Goal: Transaction & Acquisition: Obtain resource

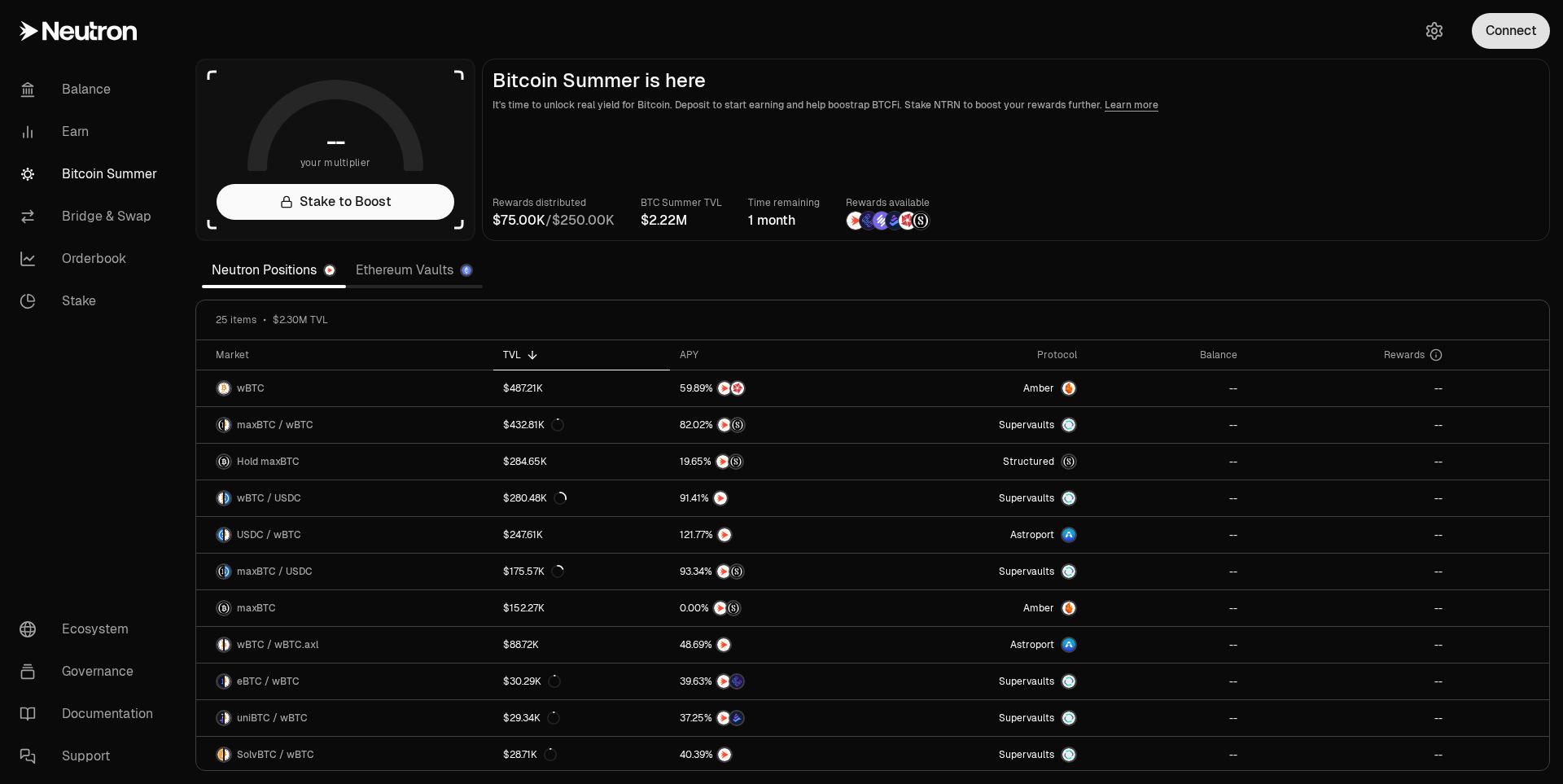
click at [1487, 39] on button "Connect" at bounding box center [1511, 31] width 78 height 36
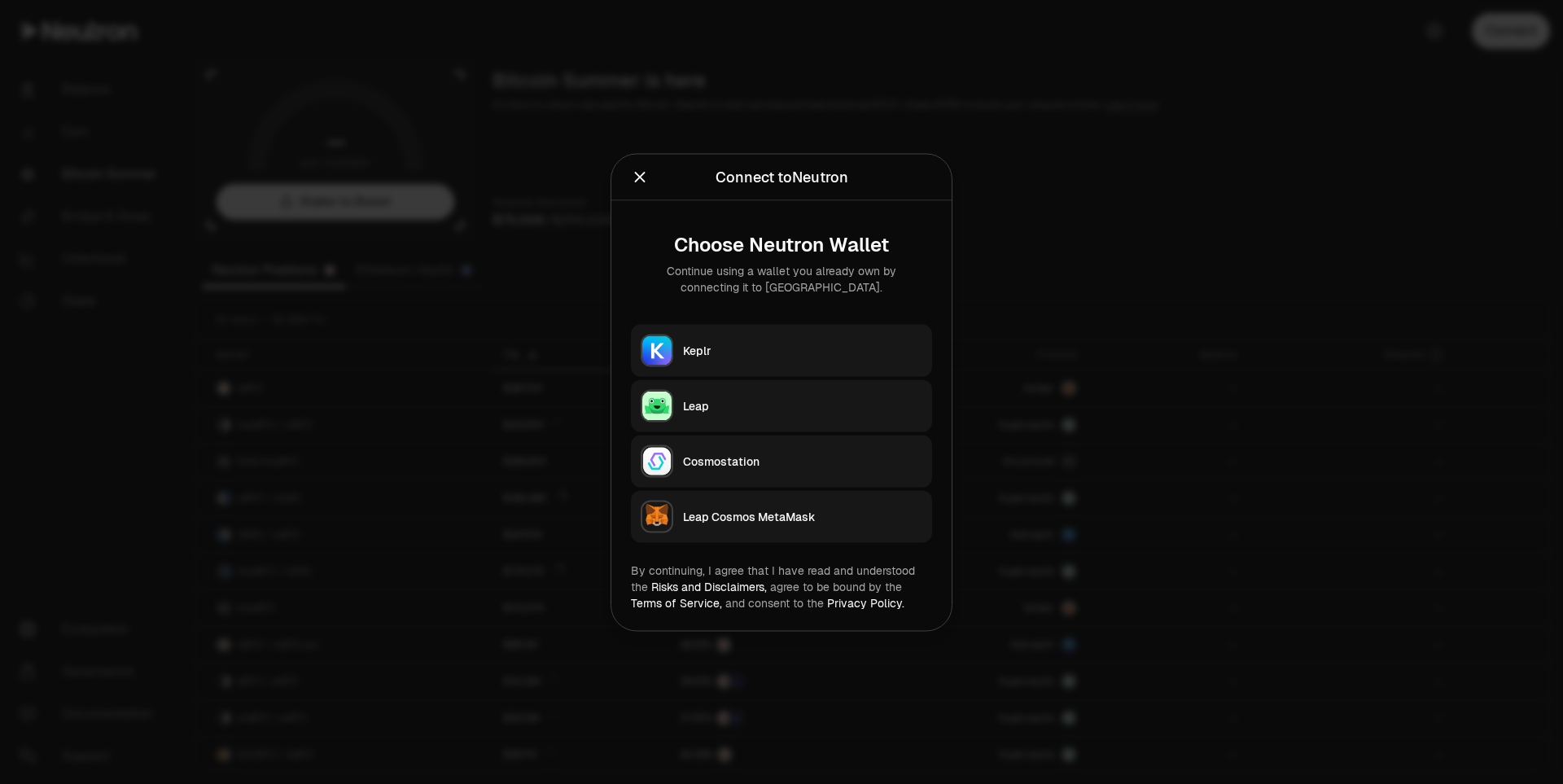
click at [775, 340] on button "Keplr" at bounding box center [782, 350] width 301 height 52
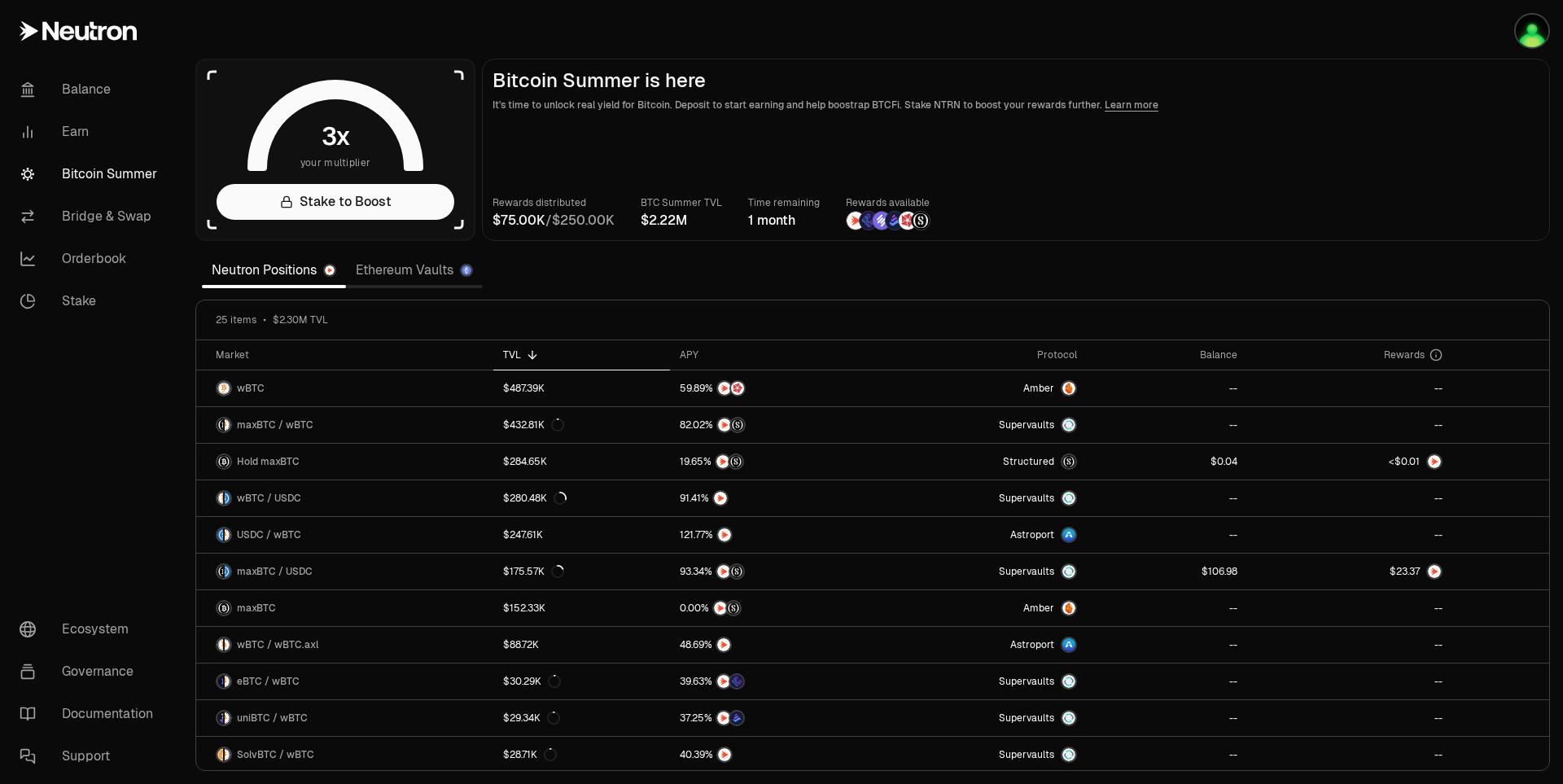
click at [1446, 183] on main "Bitcoin Summer is here It's time to unlock real yield for Bitcoin. Deposit to s…" at bounding box center [1016, 149] width 1068 height 182
click at [1496, 238] on main "Bitcoin Summer is here It's time to unlock real yield for Bitcoin. Deposit to s…" at bounding box center [1016, 149] width 1068 height 182
click at [1511, 207] on div "Rewards distributed / BTC Summer TVL Time remaining 1 month Rewards available" at bounding box center [1016, 212] width 1046 height 36
click at [1445, 174] on main "Bitcoin Summer is here It's time to unlock real yield for Bitcoin. Deposit to s…" at bounding box center [1016, 149] width 1068 height 182
click at [1431, 123] on main "Bitcoin Summer is here It's time to unlock real yield for Bitcoin. Deposit to s…" at bounding box center [1016, 149] width 1068 height 182
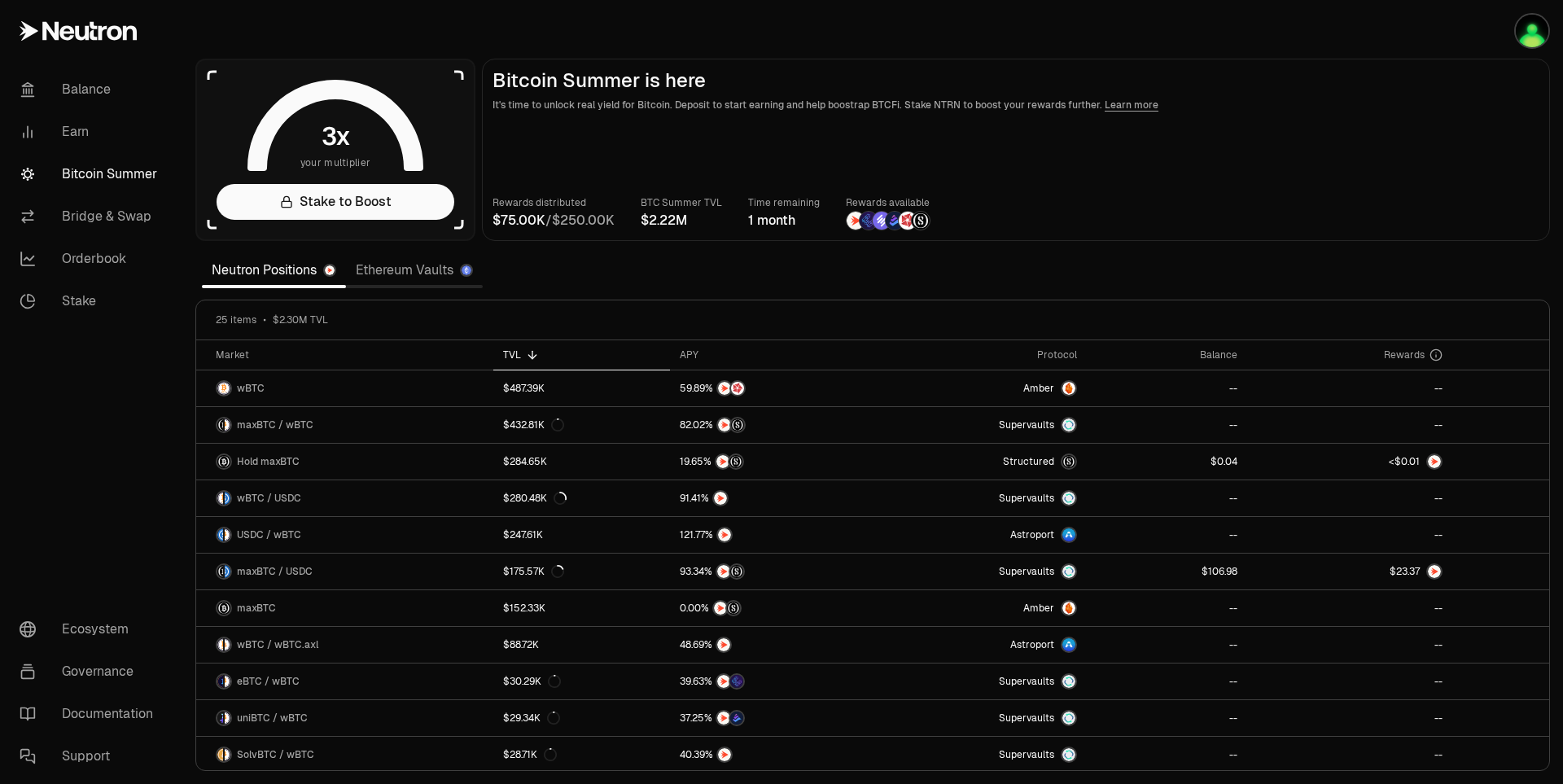
click at [1498, 219] on div "Rewards distributed / BTC Summer TVL Time remaining 1 month Rewards available" at bounding box center [1016, 212] width 1046 height 36
click at [1447, 159] on main "Bitcoin Summer is here It's time to unlock real yield for Bitcoin. Deposit to s…" at bounding box center [1016, 149] width 1068 height 182
click at [1046, 36] on section "your multiplier Stake to Boost Bitcoin Summer is here It's time to unlock real …" at bounding box center [872, 392] width 1381 height 784
click at [1076, 30] on section "your multiplier Stake to Boost Bitcoin Summer is here It's time to unlock real …" at bounding box center [872, 392] width 1381 height 784
click at [949, 20] on section "your multiplier Stake to Boost Bitcoin Summer is here It's time to unlock real …" at bounding box center [872, 392] width 1381 height 784
